Goal: Find specific page/section: Find specific page/section

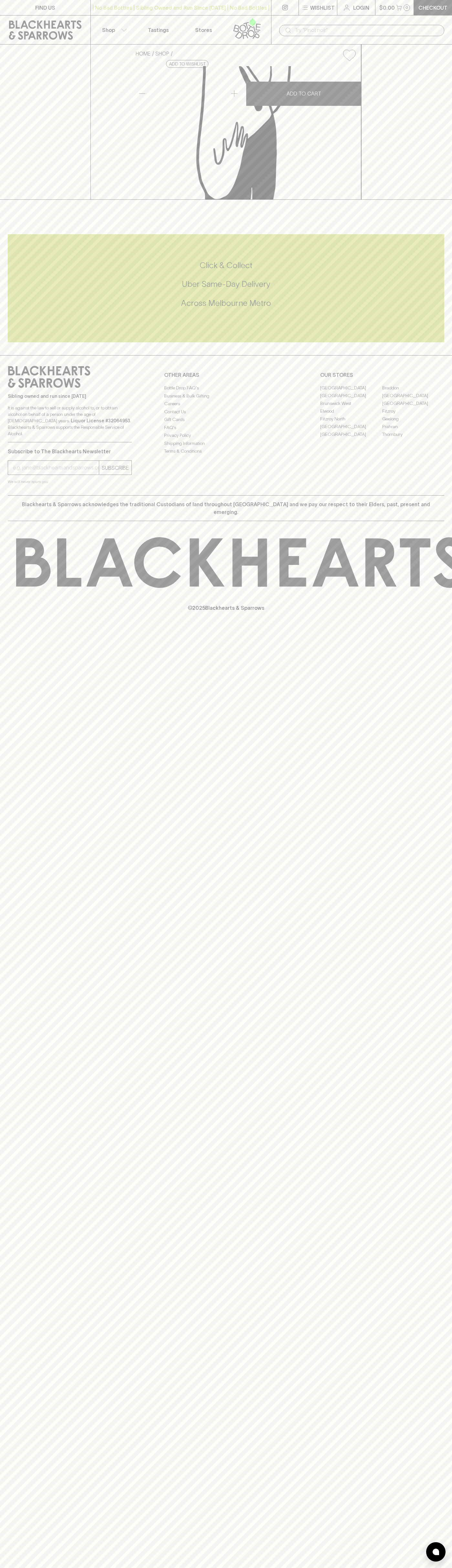
click at [68, 20] on icon at bounding box center [45, 30] width 81 height 19
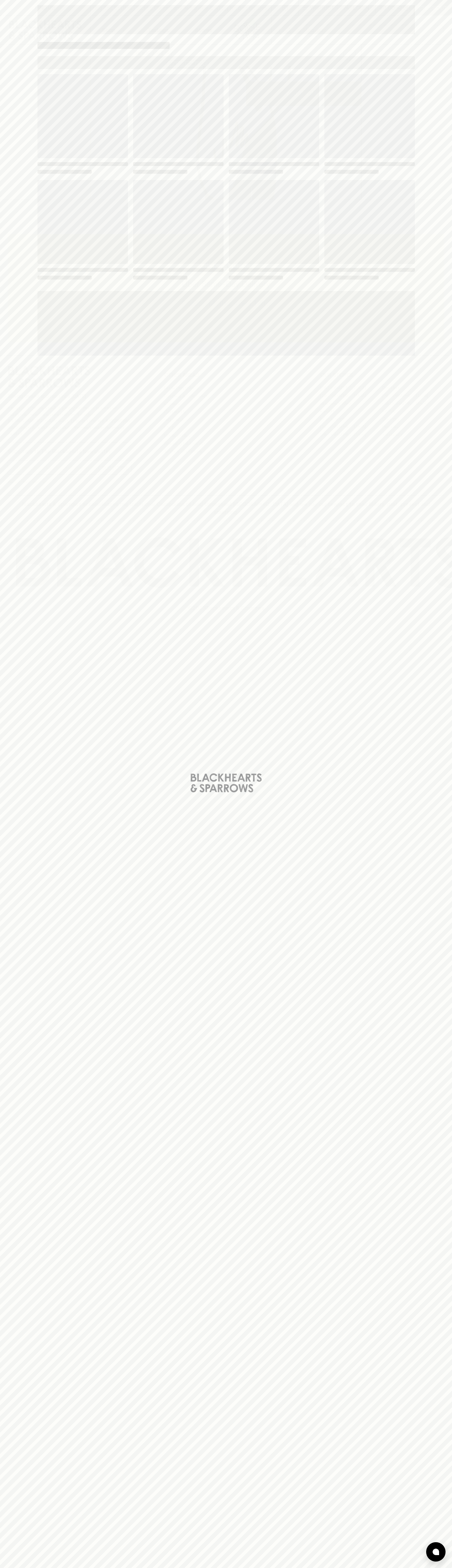
click at [443, 1480] on div "Loading" at bounding box center [226, 784] width 452 height 1568
click at [337, 1567] on html "FIND US | No Bad Bottles | Sibling Owned and Run Since [DATE] | No Bad Bottles …" at bounding box center [226, 784] width 452 height 1568
click at [29, 1220] on div "Loading" at bounding box center [226, 784] width 452 height 1568
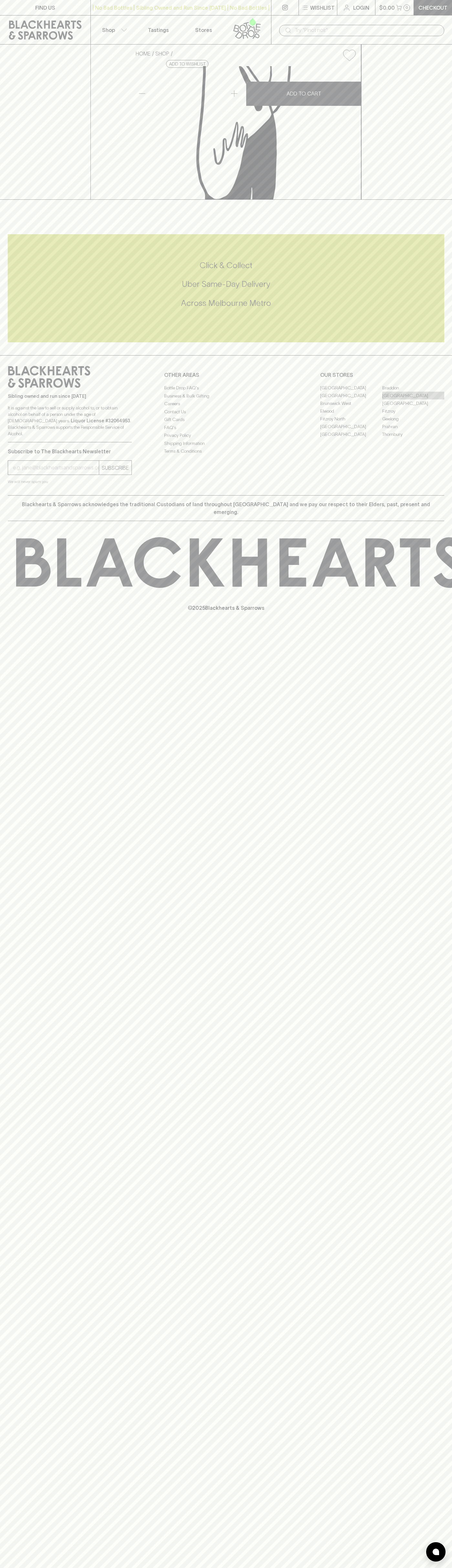
click at [413, 399] on link "[GEOGRAPHIC_DATA]" at bounding box center [413, 395] width 62 height 8
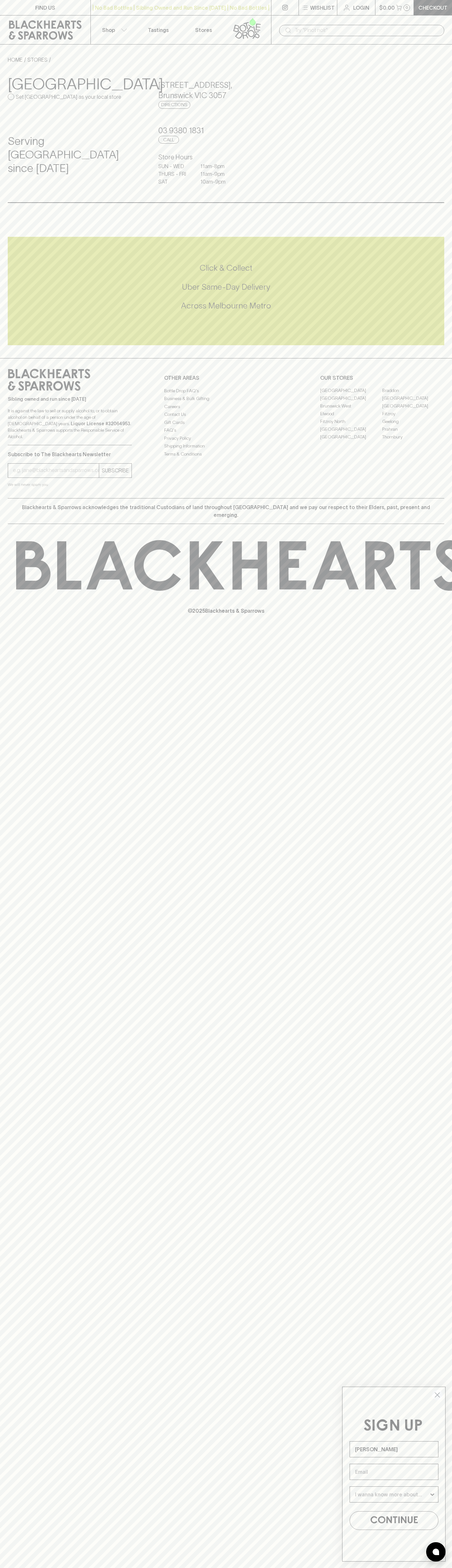
type input "John Smith"
